Goal: Task Accomplishment & Management: Complete application form

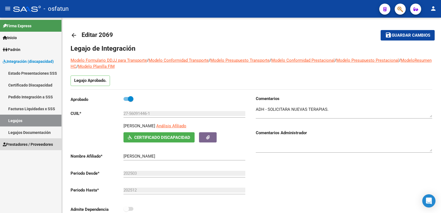
click at [12, 146] on span "Prestadores / Proveedores" at bounding box center [28, 145] width 50 height 6
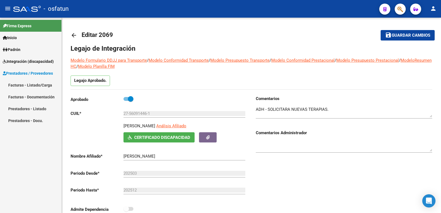
click at [17, 109] on link "Prestadores - Listado" at bounding box center [31, 109] width 62 height 12
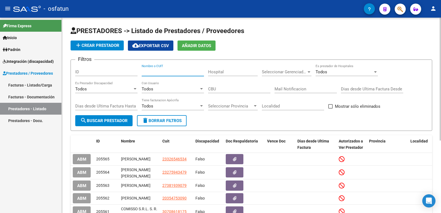
click at [159, 74] on input "Nombre o CUIT" at bounding box center [173, 72] width 62 height 5
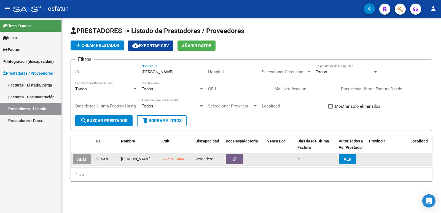
type input "[PERSON_NAME]"
click at [87, 160] on button "ABM" at bounding box center [82, 159] width 18 height 10
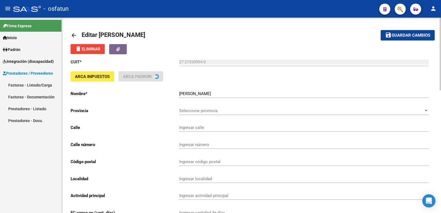
type input "[PERSON_NAME]"
type input "3986"
type input "4700"
type input "[GEOGRAPHIC_DATA][PERSON_NAME]"
type input "869090"
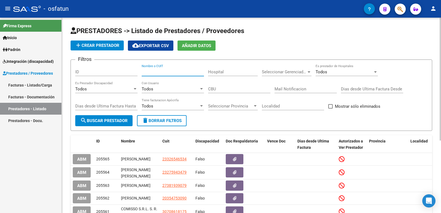
click at [167, 72] on input "Nombre o CUIT" at bounding box center [173, 72] width 62 height 5
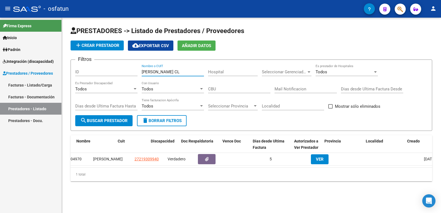
scroll to position [0, 48]
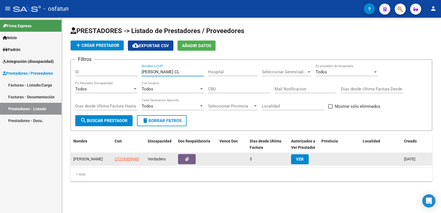
type input "[PERSON_NAME] CL"
click at [305, 159] on button "VER" at bounding box center [300, 159] width 18 height 10
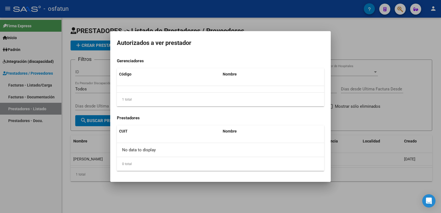
click at [388, 124] on div at bounding box center [220, 106] width 441 height 213
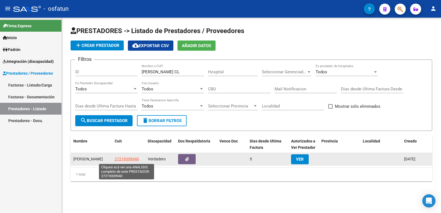
click at [126, 159] on span "27219309940" at bounding box center [127, 159] width 24 height 4
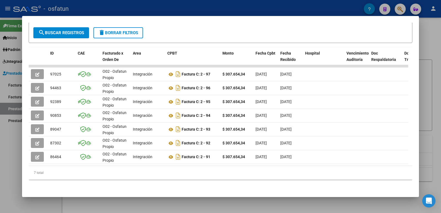
scroll to position [110, 0]
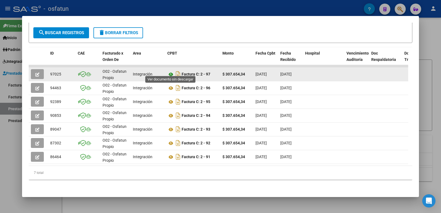
click at [171, 71] on icon at bounding box center [170, 74] width 7 height 7
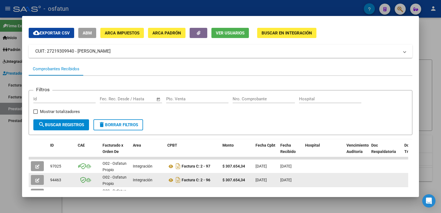
scroll to position [0, 0]
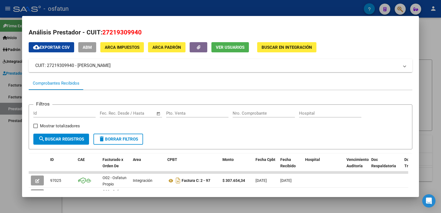
drag, startPoint x: 6, startPoint y: 138, endPoint x: 6, endPoint y: 130, distance: 8.0
click at [6, 138] on div at bounding box center [220, 106] width 441 height 213
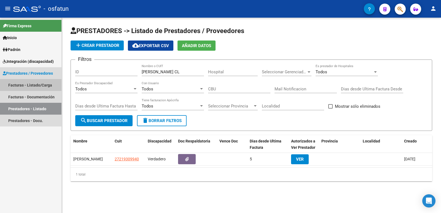
click at [26, 86] on link "Facturas - Listado/Carga" at bounding box center [31, 85] width 62 height 12
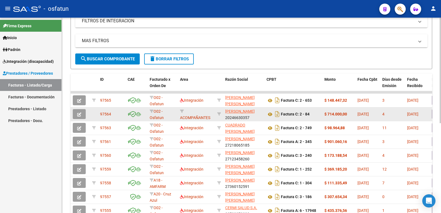
scroll to position [138, 0]
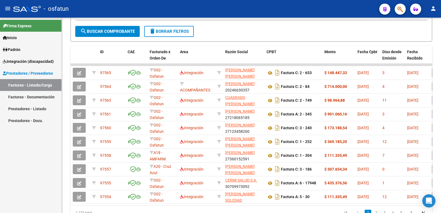
click at [25, 61] on span "Integración (discapacidad)" at bounding box center [28, 61] width 51 height 6
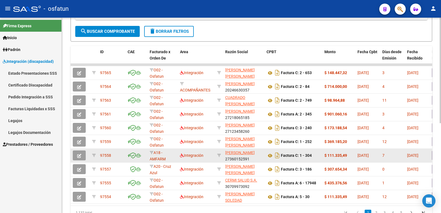
scroll to position [0, 0]
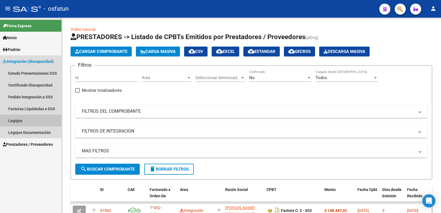
click at [17, 121] on link "Legajos" at bounding box center [31, 121] width 62 height 12
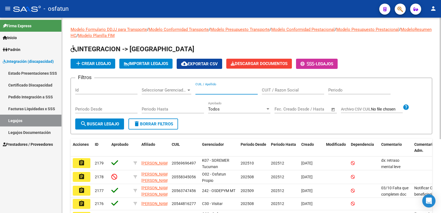
click at [221, 90] on input "CUIL / Apellido" at bounding box center [227, 90] width 62 height 5
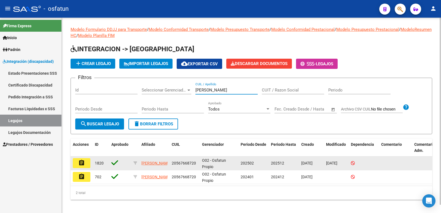
type input "[PERSON_NAME]"
click at [80, 164] on mat-icon "assignment" at bounding box center [81, 163] width 7 height 7
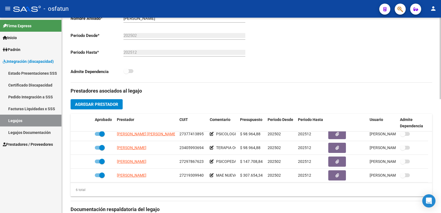
scroll to position [33, 0]
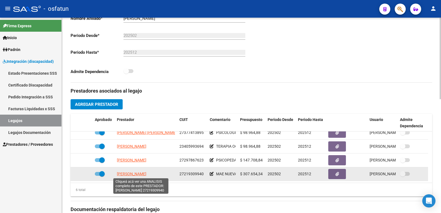
click at [146, 174] on span "[PERSON_NAME]" at bounding box center [132, 174] width 30 height 4
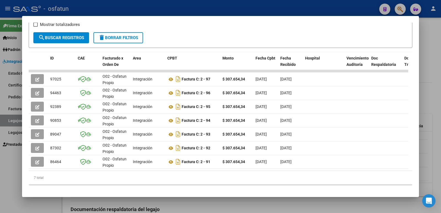
scroll to position [110, 0]
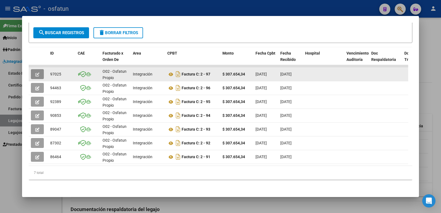
click at [36, 73] on icon "button" at bounding box center [37, 75] width 4 height 4
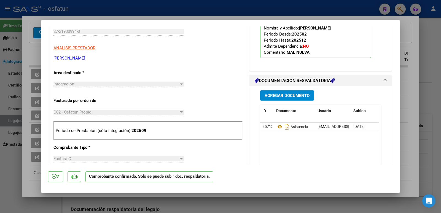
scroll to position [193, 0]
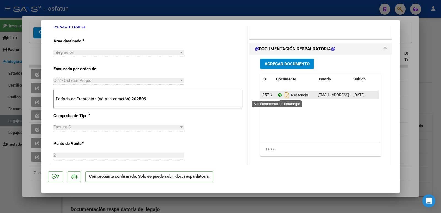
click at [279, 95] on icon at bounding box center [279, 95] width 7 height 7
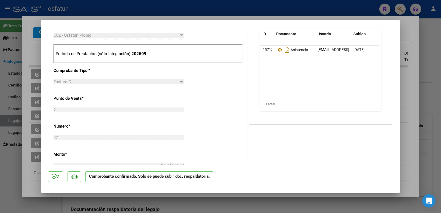
scroll to position [248, 0]
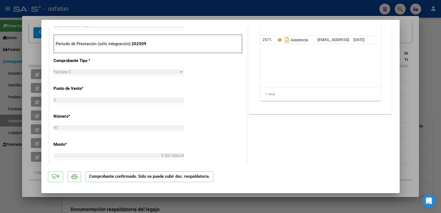
click at [8, 163] on div at bounding box center [220, 106] width 441 height 213
type input "$ 0,00"
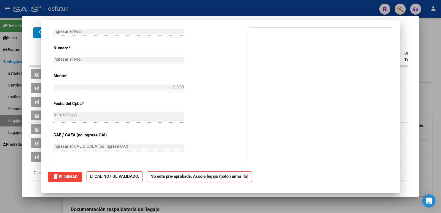
scroll to position [160, 0]
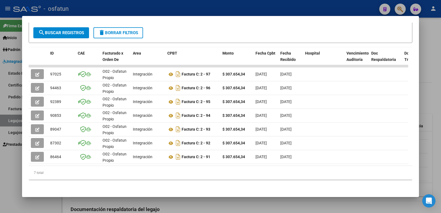
click at [432, 33] on div at bounding box center [220, 106] width 441 height 213
